Goal: Task Accomplishment & Management: Manage account settings

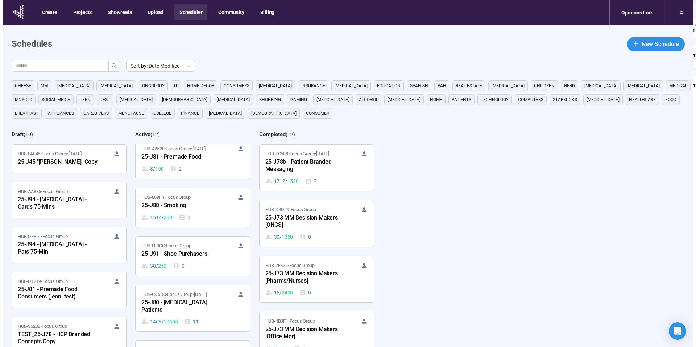
scroll to position [359, 0]
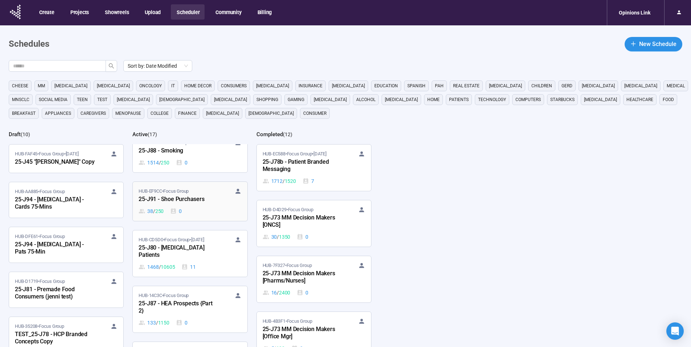
click at [198, 196] on div "25-J91 - Shoe Purchasers" at bounding box center [179, 199] width 80 height 9
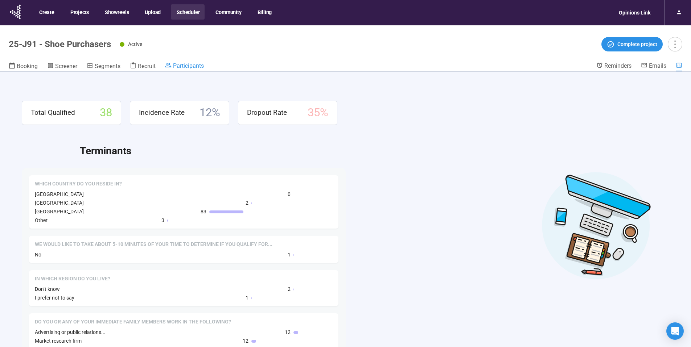
click at [198, 67] on span "Participants" at bounding box center [188, 65] width 31 height 7
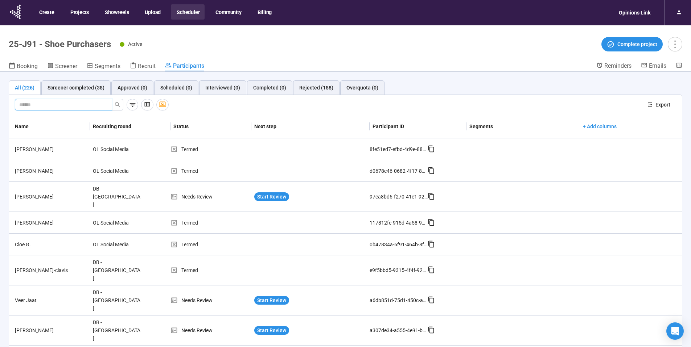
click at [87, 102] on input "text" at bounding box center [60, 105] width 83 height 8
type input "*****"
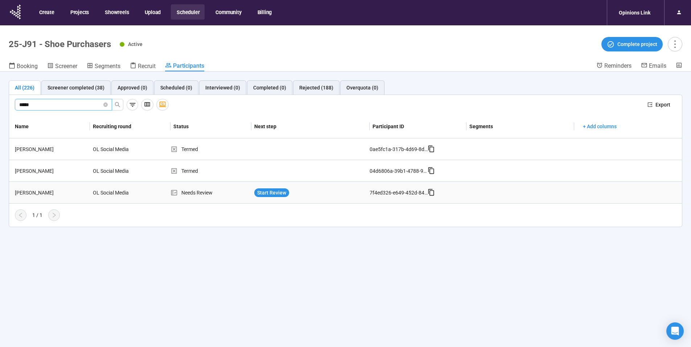
click at [25, 193] on div "[PERSON_NAME]" at bounding box center [51, 193] width 78 height 8
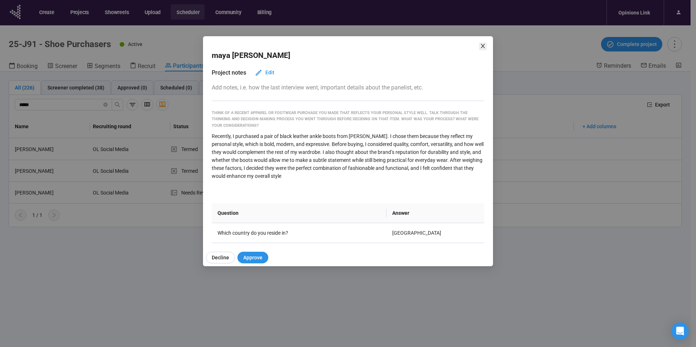
click at [482, 45] on icon "close" at bounding box center [483, 46] width 4 height 4
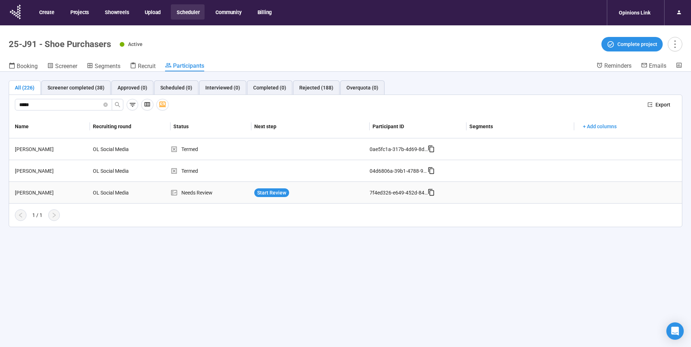
click at [25, 195] on div "[PERSON_NAME]" at bounding box center [51, 193] width 78 height 8
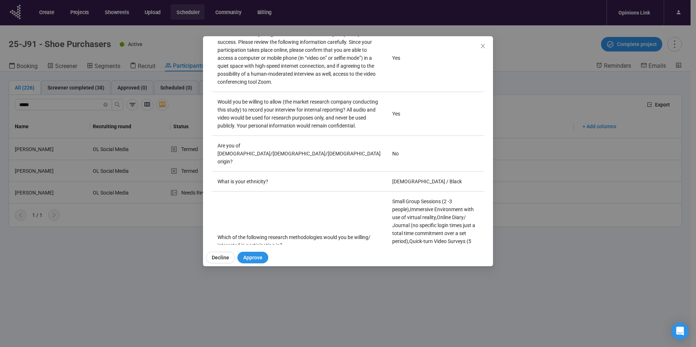
scroll to position [3058, 0]
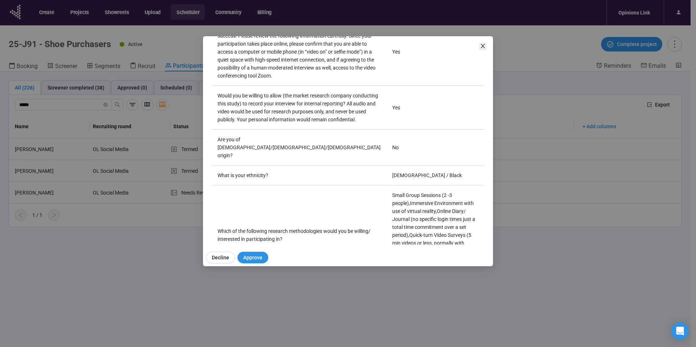
click at [482, 47] on icon "close" at bounding box center [483, 46] width 4 height 4
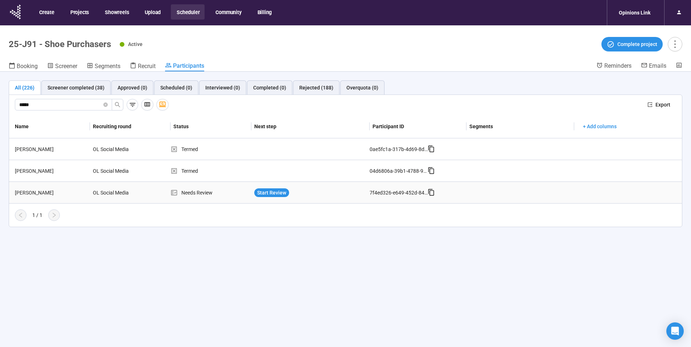
click at [120, 194] on div "OL Social Media" at bounding box center [117, 193] width 54 height 14
click at [19, 192] on div "[PERSON_NAME]" at bounding box center [51, 193] width 78 height 8
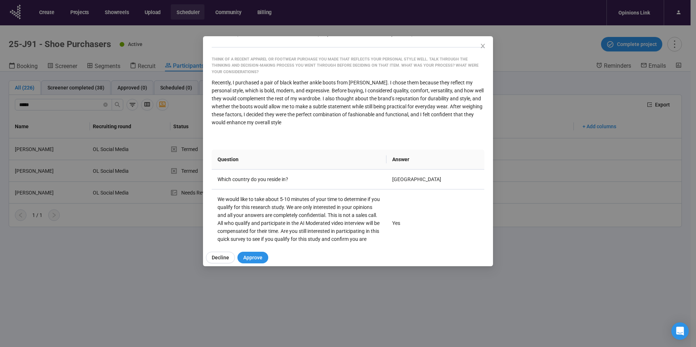
scroll to position [0, 0]
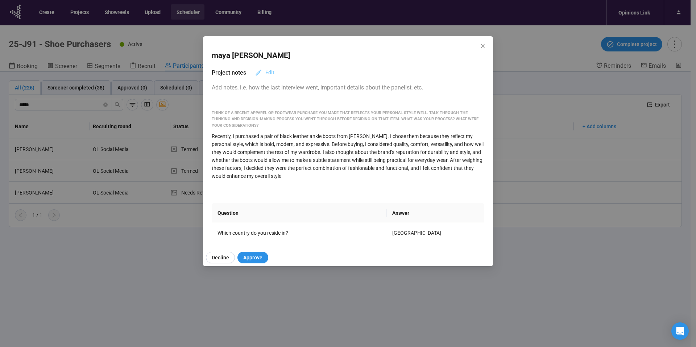
click at [271, 71] on span "Edit" at bounding box center [270, 73] width 9 height 8
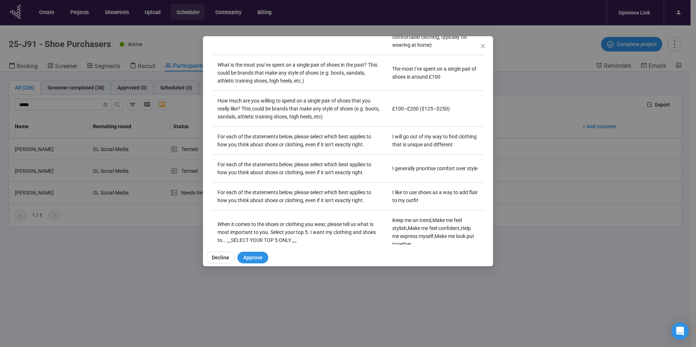
scroll to position [537, 0]
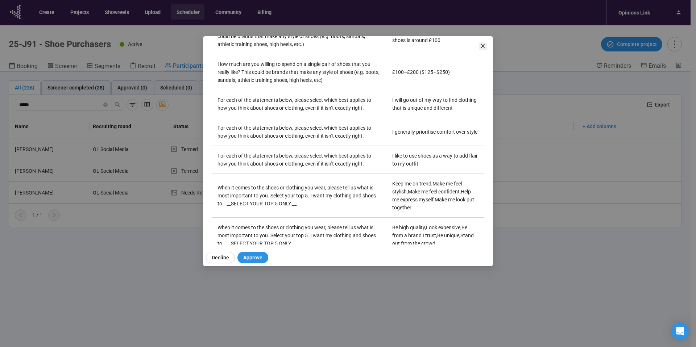
click at [483, 46] on icon "close" at bounding box center [483, 46] width 4 height 4
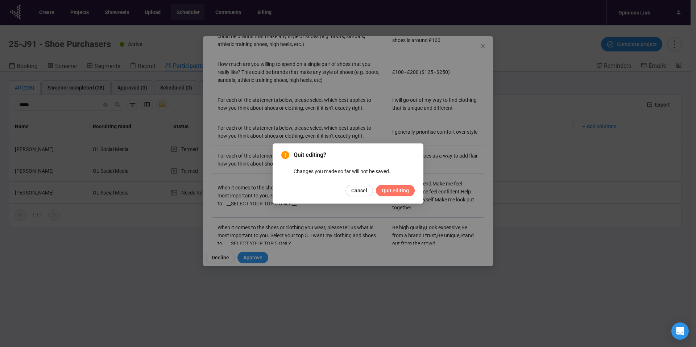
click at [399, 192] on span "Quit editing" at bounding box center [395, 191] width 27 height 8
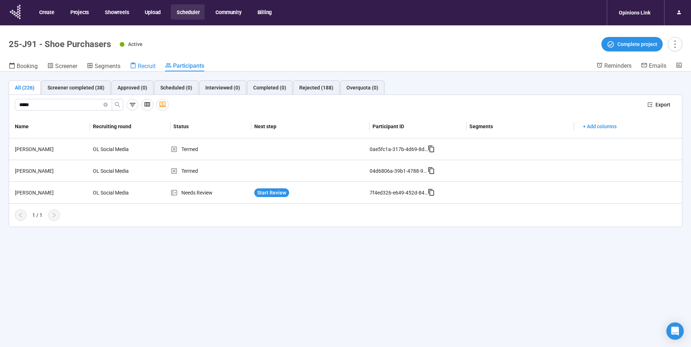
click at [145, 67] on span "Recruit" at bounding box center [147, 66] width 18 height 7
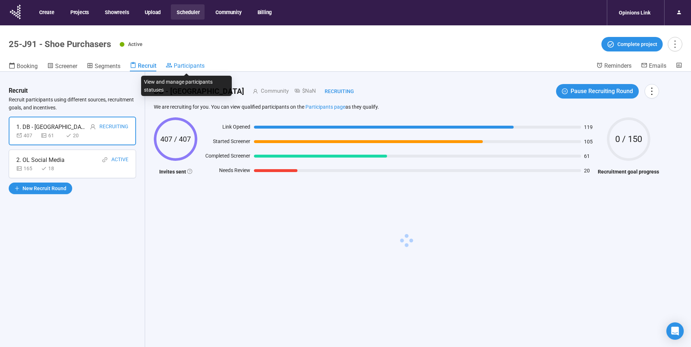
click at [182, 66] on span "Participants" at bounding box center [189, 65] width 31 height 7
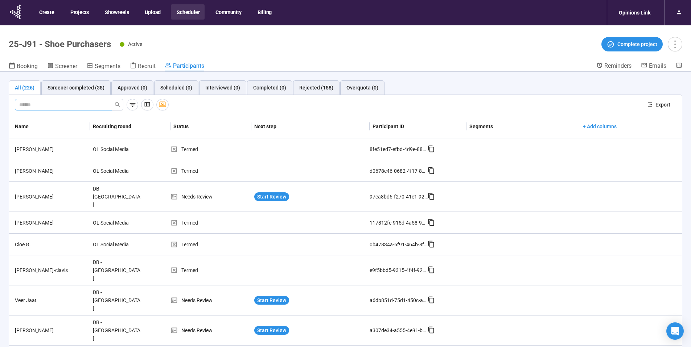
click at [56, 101] on input "text" at bounding box center [60, 105] width 83 height 8
type input "*****"
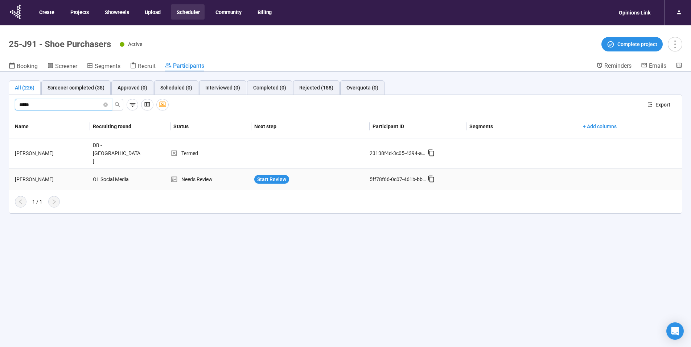
click at [28, 176] on div "[PERSON_NAME]" at bounding box center [51, 180] width 78 height 8
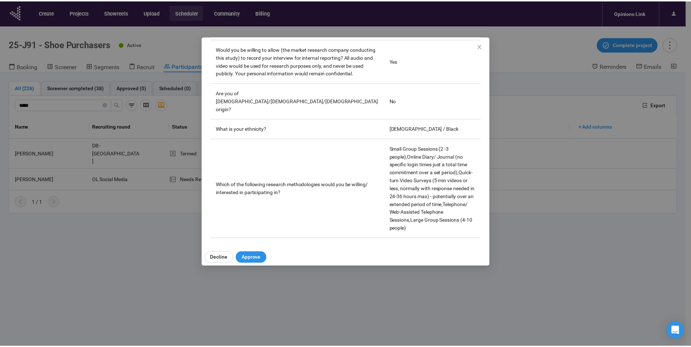
scroll to position [2978, 0]
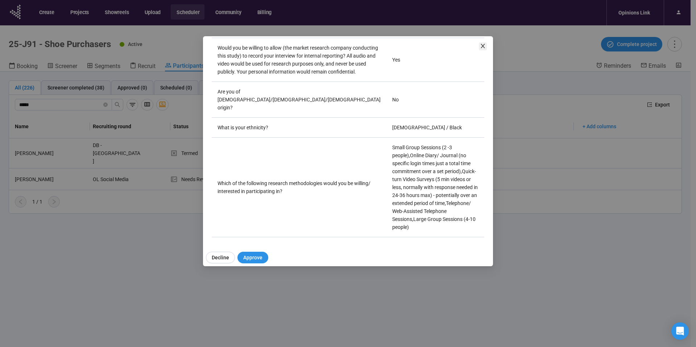
click at [481, 46] on icon "close" at bounding box center [483, 46] width 6 height 6
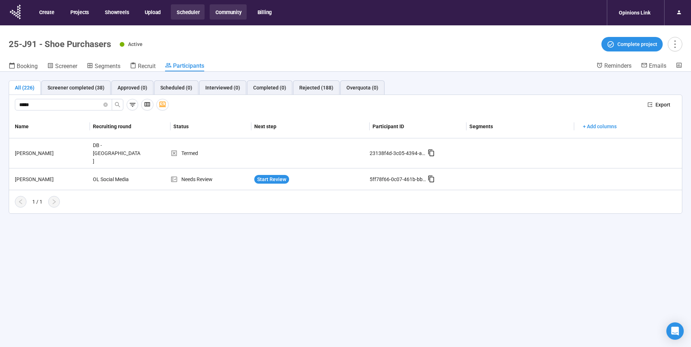
click at [227, 13] on button "Community" at bounding box center [228, 11] width 37 height 15
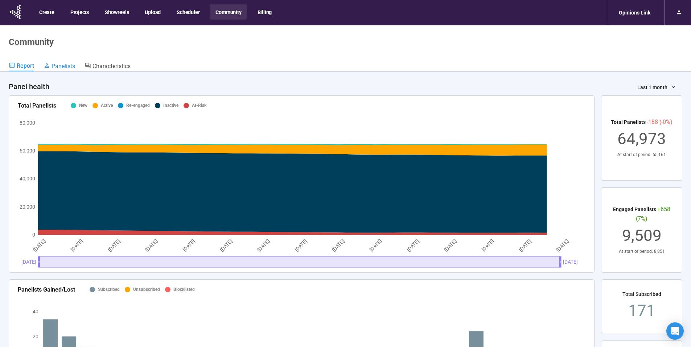
click at [64, 66] on span "Panelists" at bounding box center [64, 66] width 24 height 7
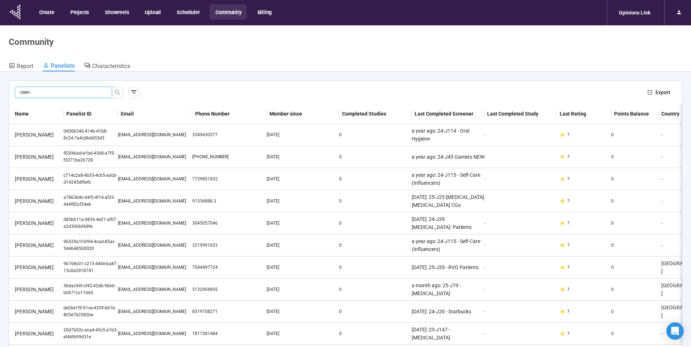
click at [58, 94] on input "text" at bounding box center [60, 93] width 83 height 8
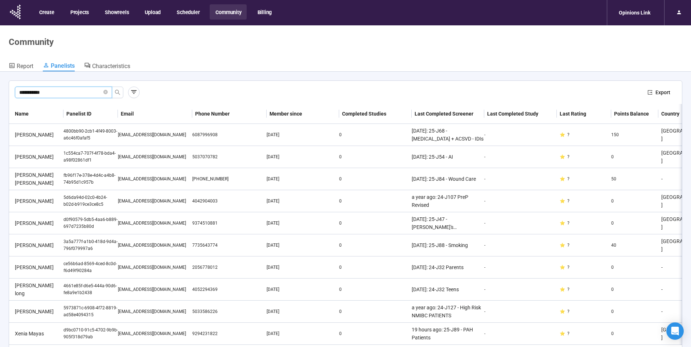
click at [64, 89] on input "**********" at bounding box center [60, 93] width 83 height 8
click at [117, 91] on icon "search" at bounding box center [118, 93] width 6 height 6
click at [52, 92] on input "**********" at bounding box center [60, 93] width 83 height 8
click at [116, 92] on icon "search" at bounding box center [118, 93] width 6 height 6
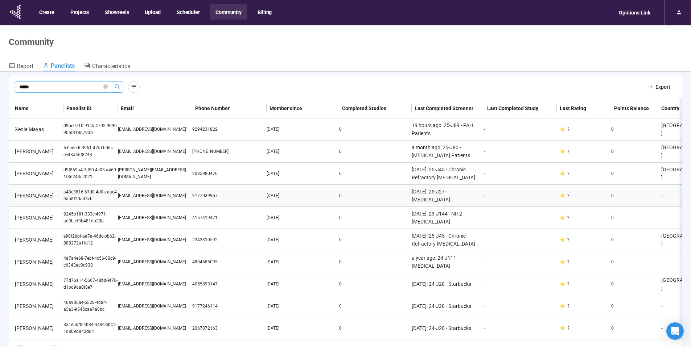
scroll to position [19, 0]
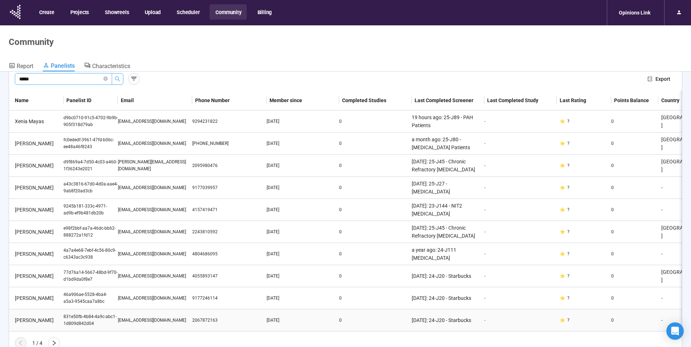
type input "****"
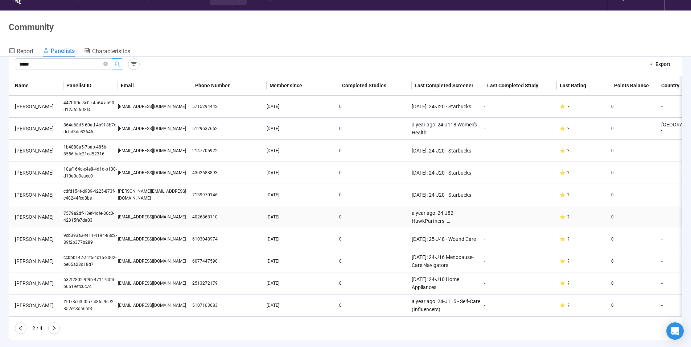
scroll to position [25, 0]
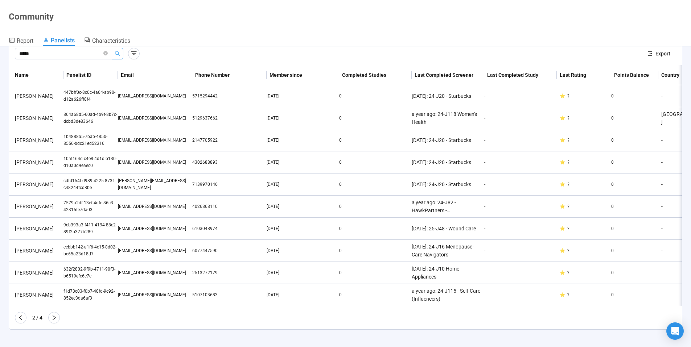
drag, startPoint x: 52, startPoint y: 317, endPoint x: 89, endPoint y: 240, distance: 85.7
click at [52, 317] on icon "right" at bounding box center [54, 318] width 6 height 6
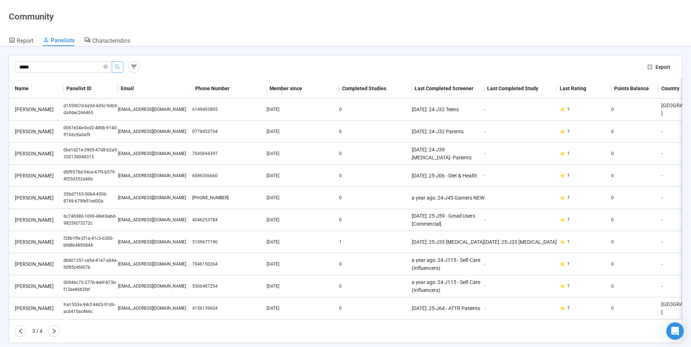
scroll to position [0, 0]
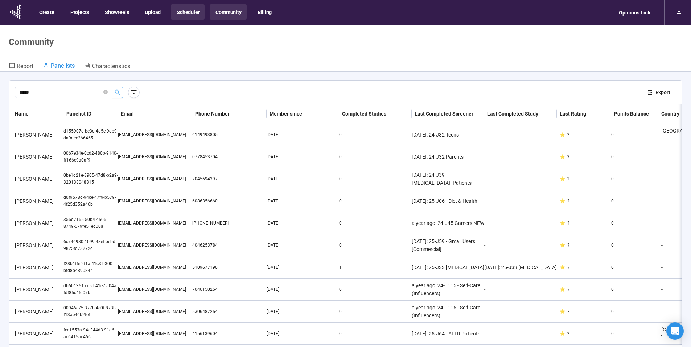
click at [184, 14] on button "Scheduler" at bounding box center [188, 11] width 34 height 15
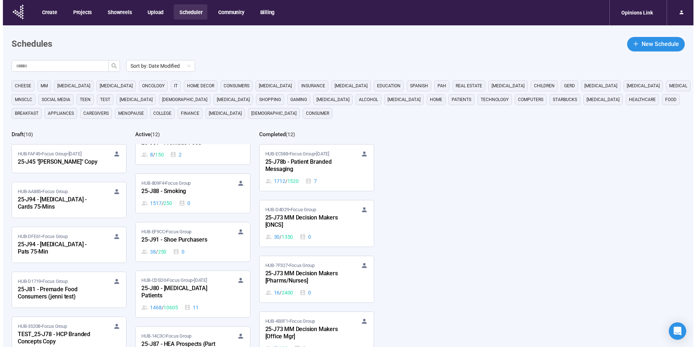
scroll to position [322, 0]
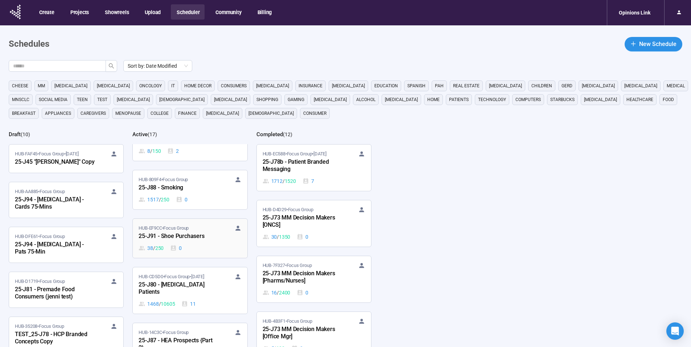
click at [194, 234] on div "25-J91 - Shoe Purchasers" at bounding box center [179, 236] width 80 height 9
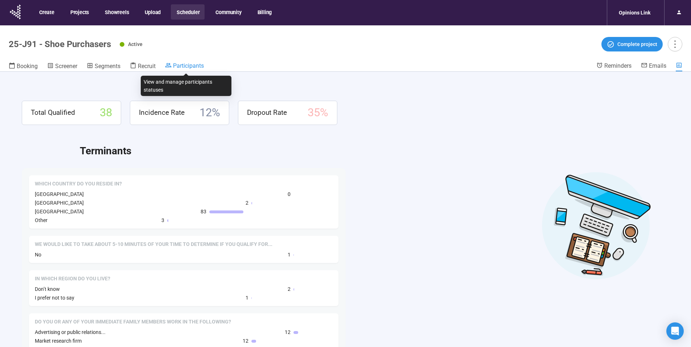
click at [187, 67] on span "Participants" at bounding box center [188, 65] width 31 height 7
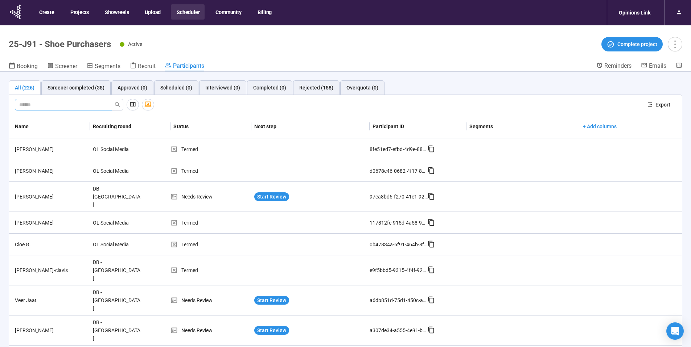
click at [52, 105] on input "text" at bounding box center [60, 105] width 83 height 8
type input "****"
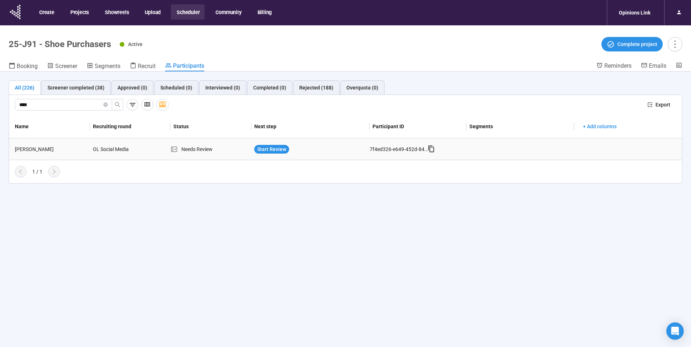
click at [23, 149] on div "[PERSON_NAME]" at bounding box center [51, 149] width 78 height 8
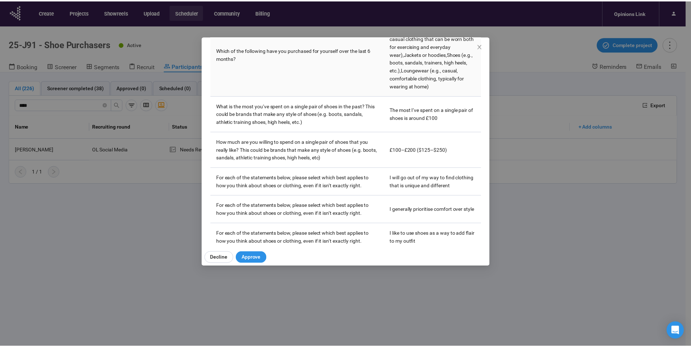
scroll to position [506, 0]
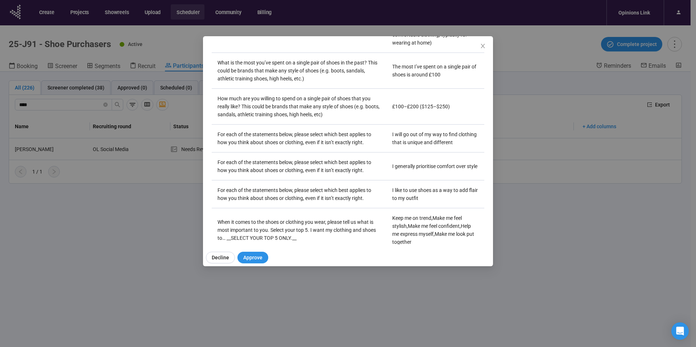
drag, startPoint x: 482, startPoint y: 44, endPoint x: 477, endPoint y: 47, distance: 5.8
click at [482, 44] on icon "close" at bounding box center [483, 46] width 6 height 6
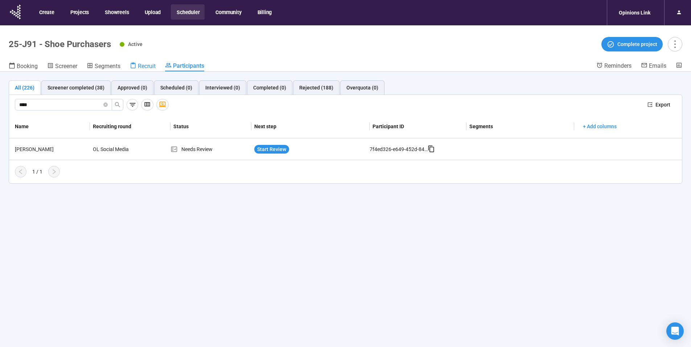
click at [139, 65] on span "Recruit" at bounding box center [147, 66] width 18 height 7
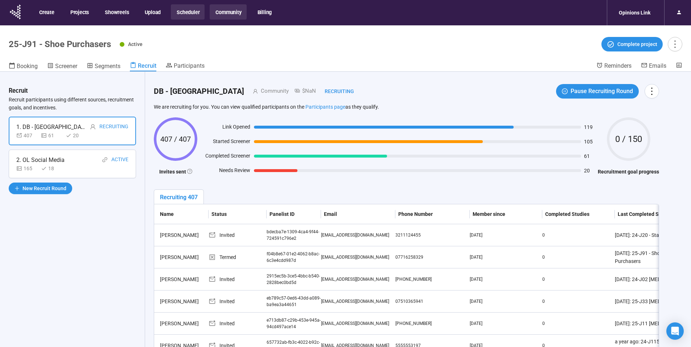
click at [229, 13] on button "Community" at bounding box center [228, 11] width 37 height 15
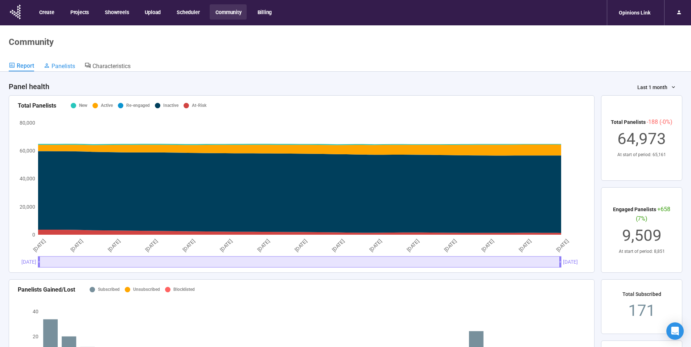
click at [59, 67] on span "Panelists" at bounding box center [64, 66] width 24 height 7
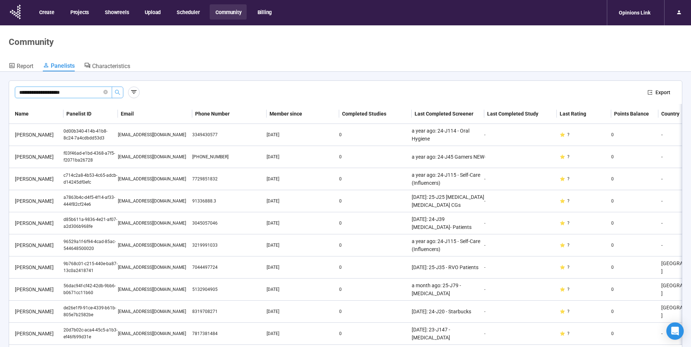
click at [116, 93] on icon "search" at bounding box center [118, 93] width 6 height 6
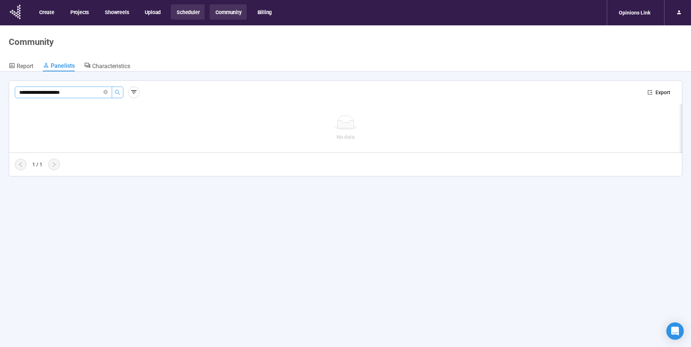
type input "**********"
click at [228, 12] on button "Community" at bounding box center [228, 11] width 37 height 15
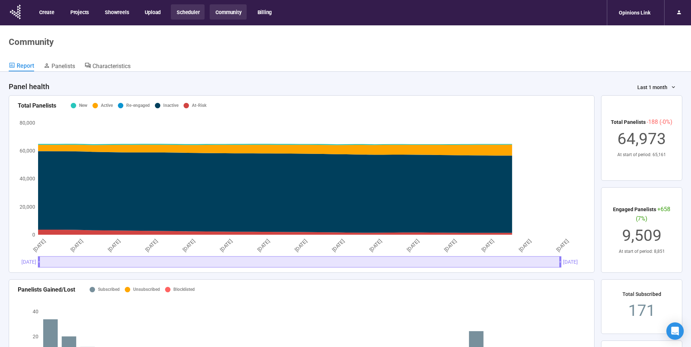
click at [182, 12] on button "Scheduler" at bounding box center [188, 11] width 34 height 15
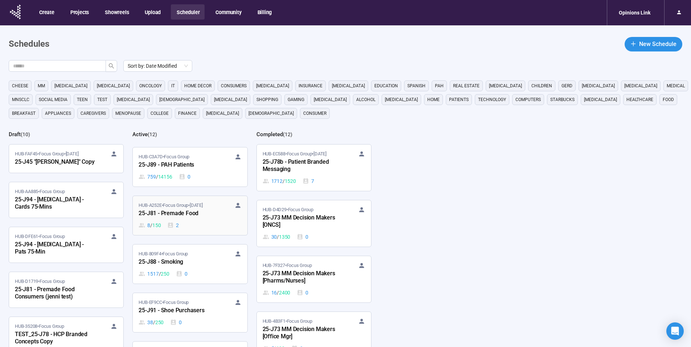
scroll to position [320, 0]
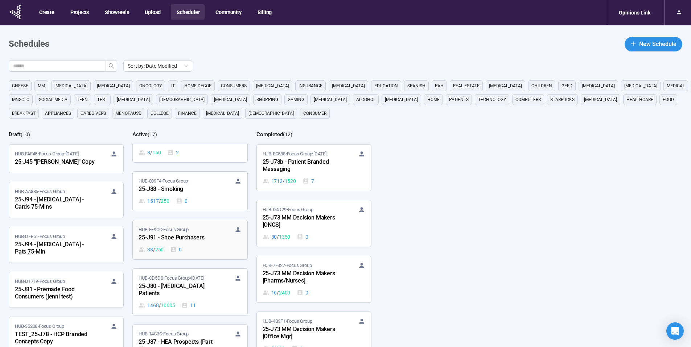
click at [188, 238] on div "25-J91 - Shoe Purchasers" at bounding box center [179, 238] width 80 height 9
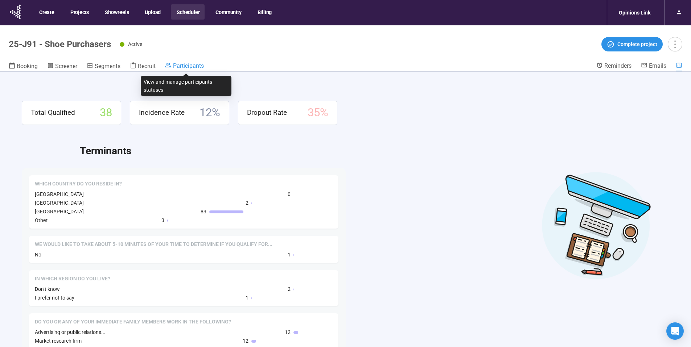
click at [178, 67] on span "Participants" at bounding box center [188, 65] width 31 height 7
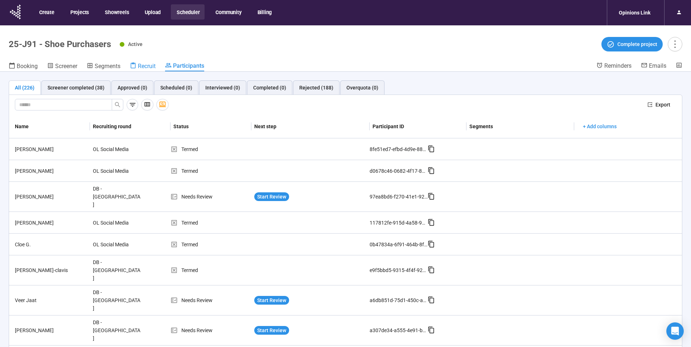
click at [144, 67] on span "Recruit" at bounding box center [147, 66] width 18 height 7
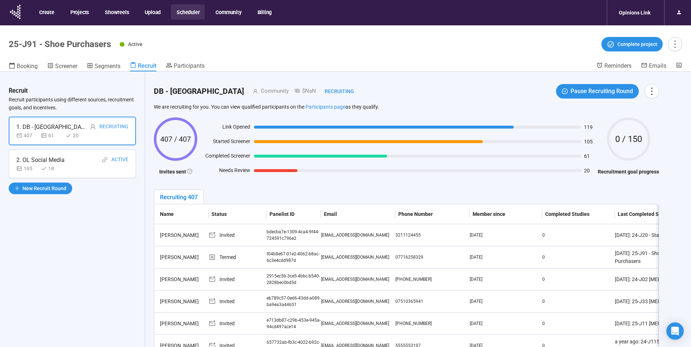
click at [90, 161] on div "2. OL Social Media Active" at bounding box center [72, 160] width 112 height 9
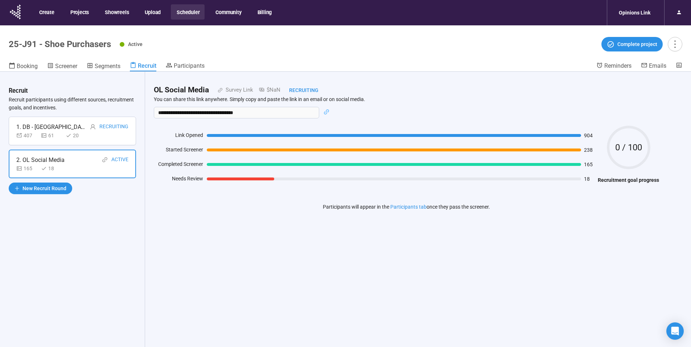
click at [71, 126] on div "1. DB - UK Recruiting" at bounding box center [72, 127] width 112 height 9
